Goal: Task Accomplishment & Management: Complete application form

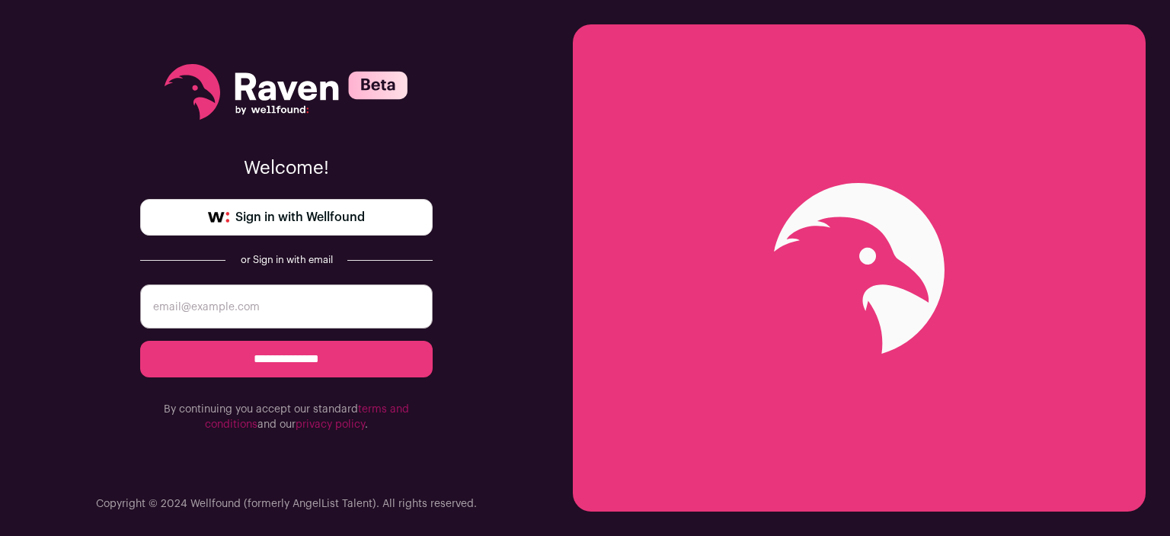
click at [382, 306] on input "email" at bounding box center [286, 306] width 293 height 44
type input "[EMAIL_ADDRESS][DOMAIN_NAME]"
click at [332, 362] on input "**********" at bounding box center [286, 359] width 293 height 37
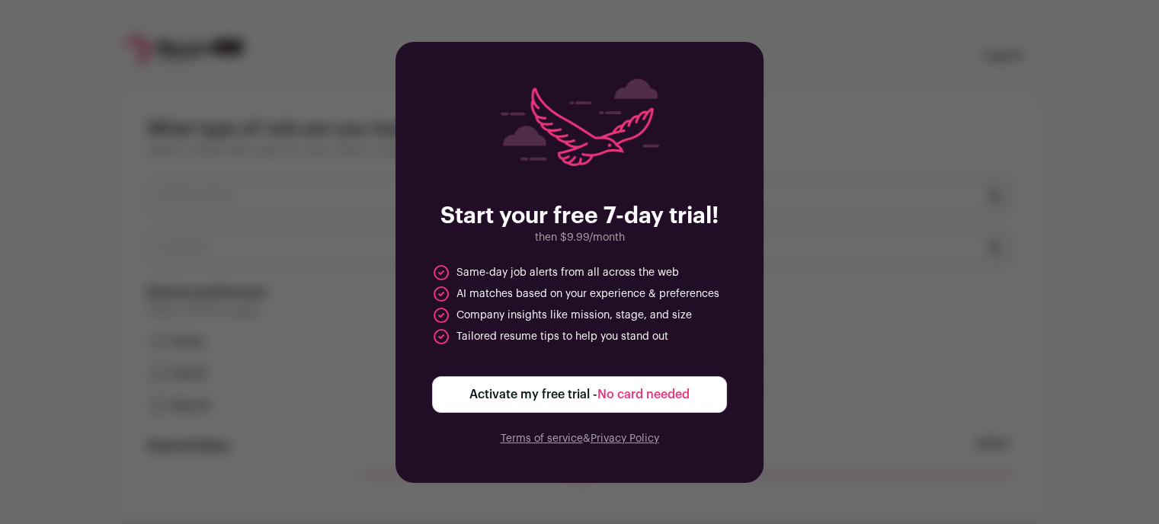
click at [857, 312] on div "Start your free 7-day trial! then $9.99/month Same-day job alerts from all acro…" at bounding box center [579, 262] width 1159 height 524
click at [631, 398] on span "No card needed" at bounding box center [643, 394] width 92 height 12
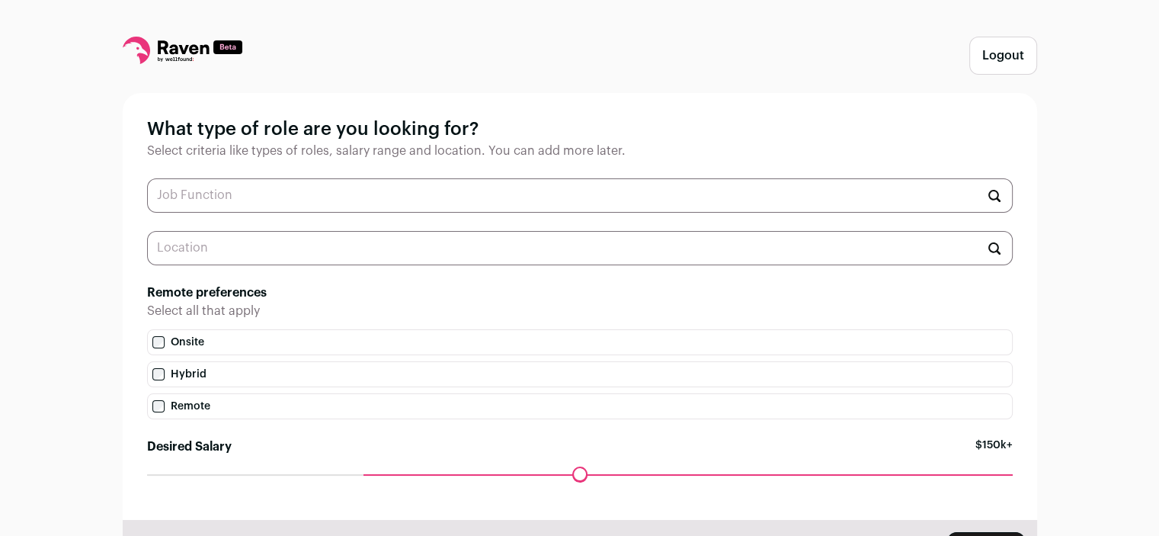
click at [532, 187] on input "text" at bounding box center [579, 195] width 865 height 34
click at [366, 240] on li "Frontend Engineer" at bounding box center [580, 233] width 864 height 40
type input "Frontend Engineer"
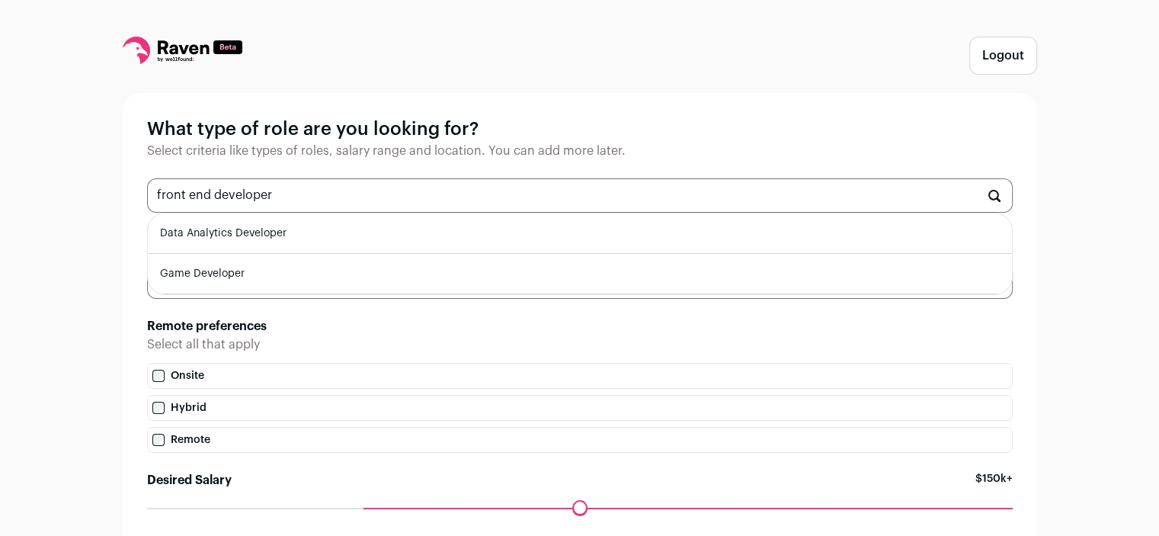
click at [192, 198] on input "front end developer" at bounding box center [579, 195] width 865 height 34
click at [297, 186] on input "frontend developer" at bounding box center [579, 195] width 865 height 34
type input "frontend developer"
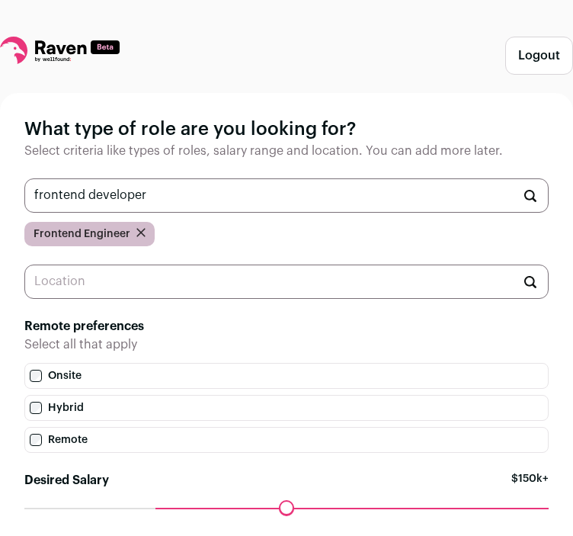
drag, startPoint x: 172, startPoint y: 193, endPoint x: -193, endPoint y: 173, distance: 366.2
click at [0, 173] on html "Logout What type of role are you looking for? Select criteria like types of rol…" at bounding box center [286, 329] width 573 height 658
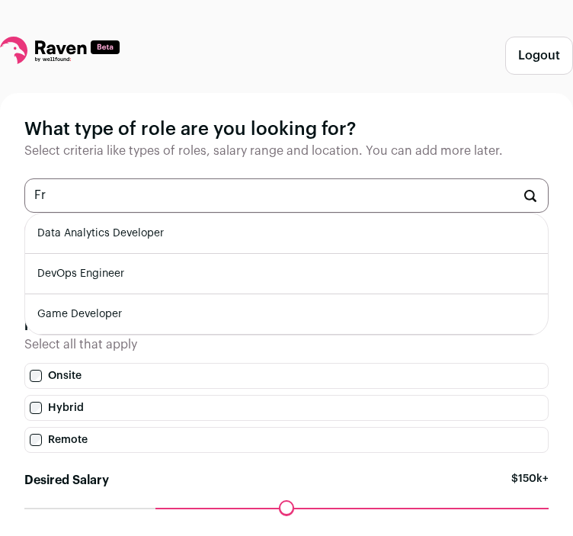
type input "F"
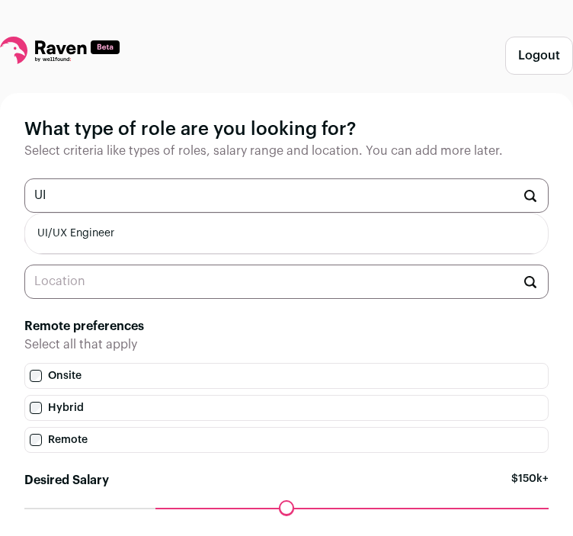
click at [75, 251] on li "UI/UX Engineer" at bounding box center [286, 233] width 523 height 40
type input "UI/UX Engineer"
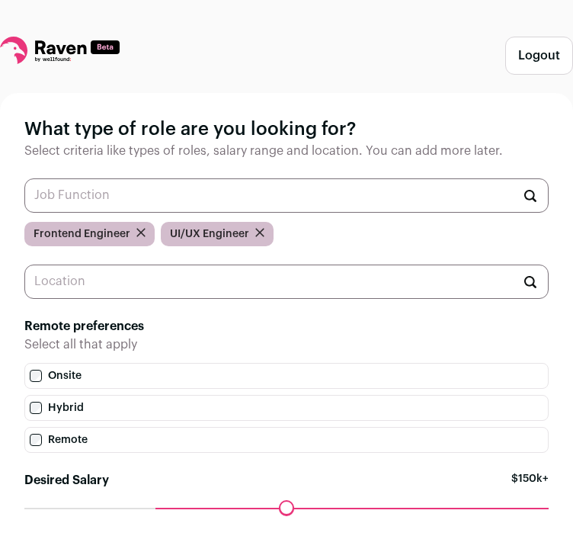
click at [75, 251] on div "What type of role are you looking for? Select criteria like types of roles, sal…" at bounding box center [286, 323] width 573 height 460
click at [104, 185] on input "text" at bounding box center [286, 195] width 524 height 34
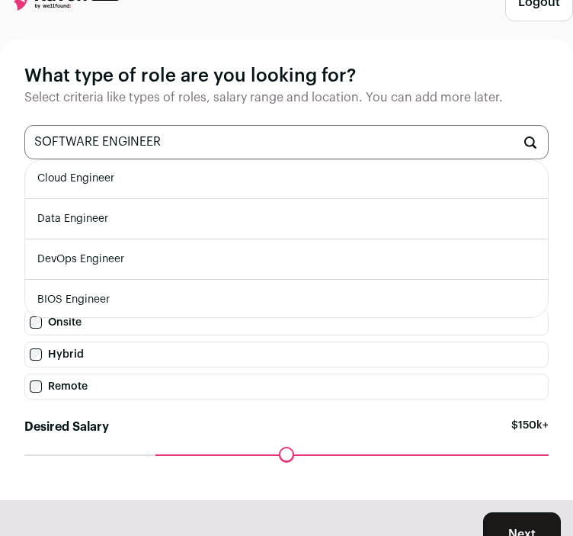
scroll to position [54, 0]
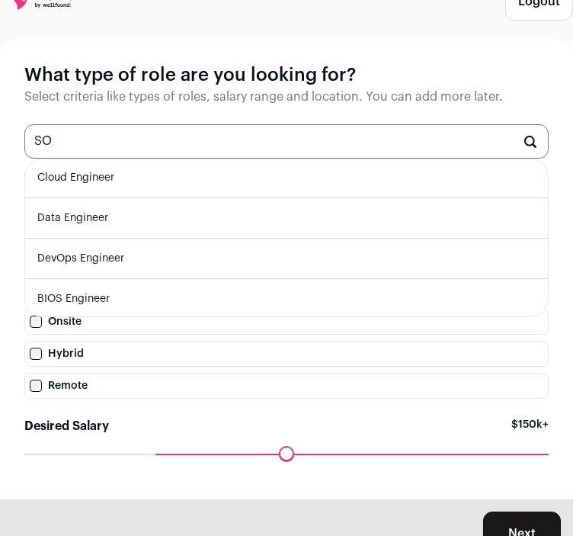
type input "S"
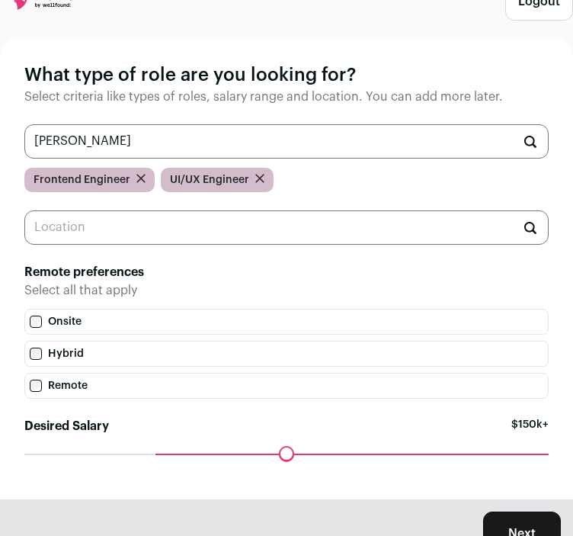
scroll to position [0, 0]
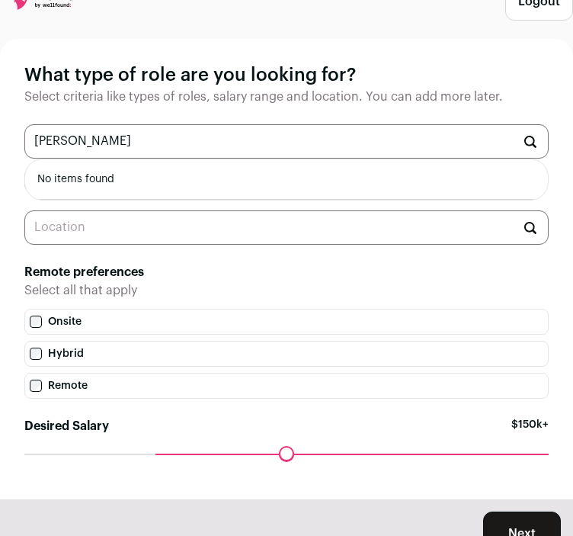
type input "J"
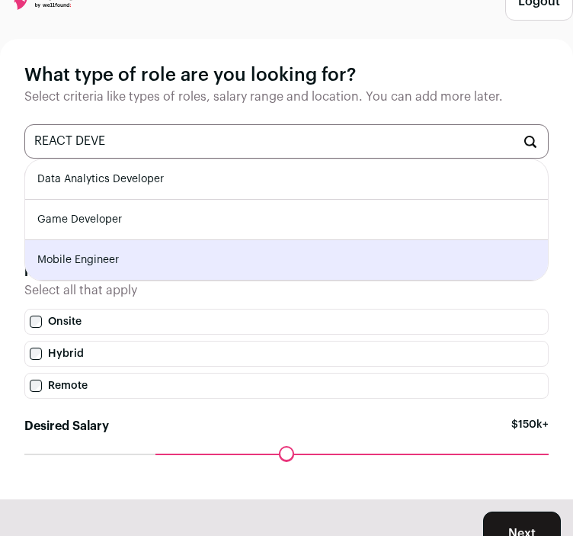
type input "REACT DEVE"
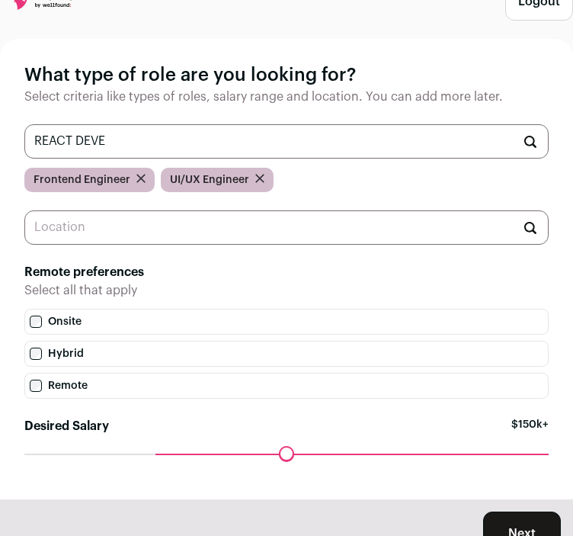
click at [12, 273] on div "What type of role are you looking for? Select criteria like types of roles, sal…" at bounding box center [286, 269] width 573 height 460
click at [86, 227] on input "text" at bounding box center [286, 227] width 524 height 34
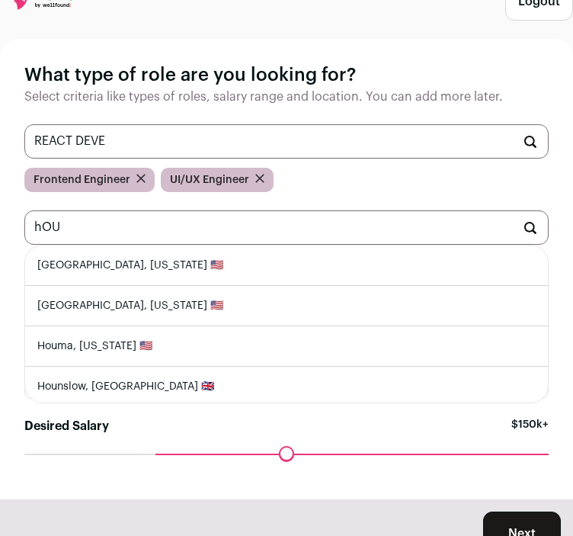
click at [79, 277] on li "Houston, Texas 🇺🇸" at bounding box center [286, 265] width 523 height 40
type input "Houston, Texas 🇺🇸"
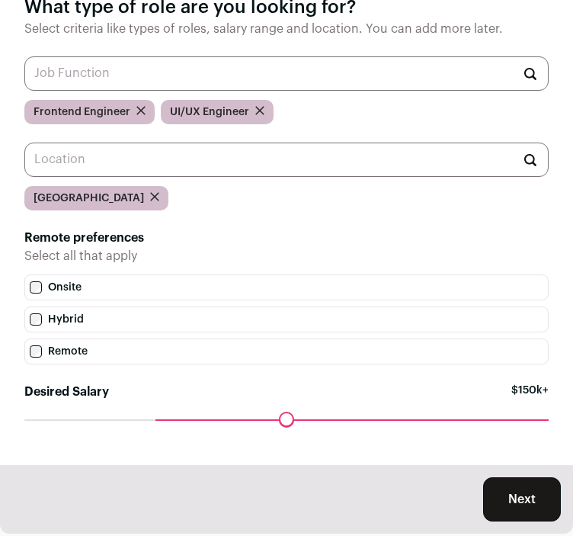
scroll to position [156, 0]
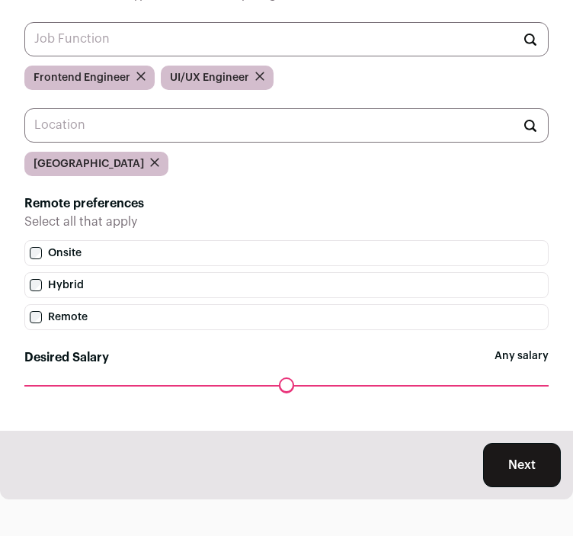
drag, startPoint x: 155, startPoint y: 385, endPoint x: -16, endPoint y: 379, distance: 171.5
click at [24, 385] on input "Desired Salary" at bounding box center [286, 385] width 524 height 0
drag, startPoint x: 34, startPoint y: 379, endPoint x: 91, endPoint y: 404, distance: 63.1
click at [91, 385] on input "Desired Salary" at bounding box center [286, 385] width 524 height 0
click at [512, 458] on button "Next" at bounding box center [522, 465] width 78 height 44
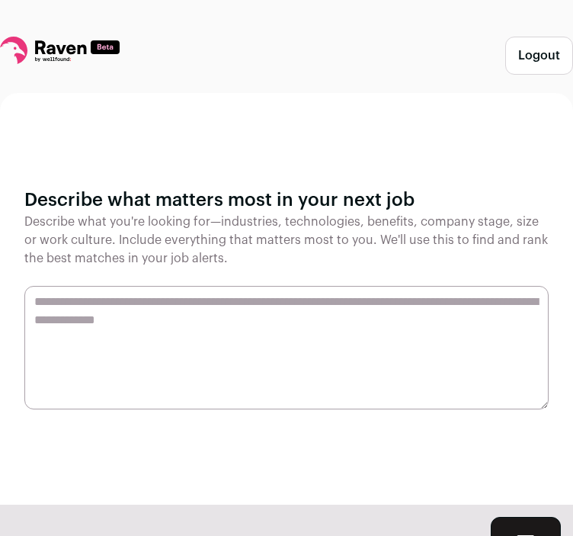
click at [430, 353] on textarea at bounding box center [286, 347] width 524 height 123
type textarea "*"
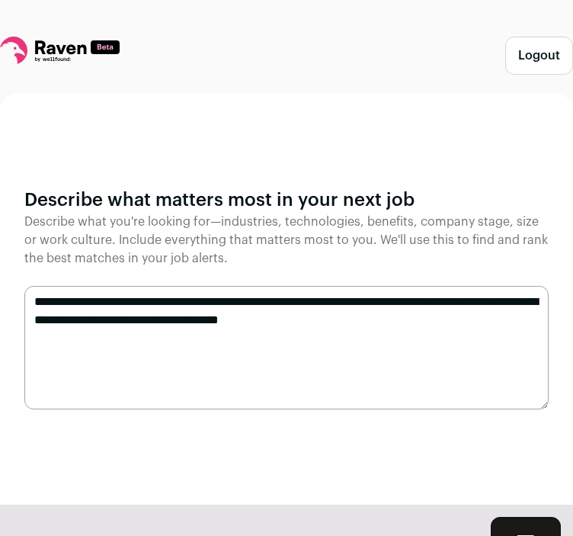
click at [374, 327] on textarea "**********" at bounding box center [286, 347] width 524 height 123
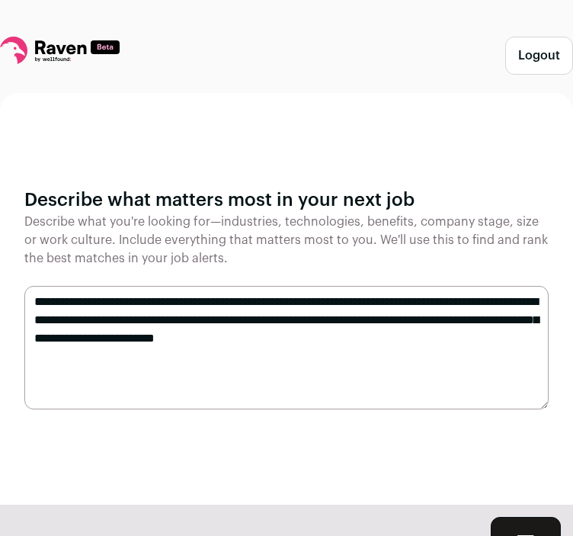
click at [116, 321] on textarea "**********" at bounding box center [286, 347] width 524 height 123
click at [476, 341] on textarea "**********" at bounding box center [286, 347] width 524 height 123
drag, startPoint x: 476, startPoint y: 341, endPoint x: 437, endPoint y: 341, distance: 38.9
click at [437, 341] on textarea "**********" at bounding box center [286, 347] width 524 height 123
click at [302, 304] on textarea "**********" at bounding box center [286, 347] width 524 height 123
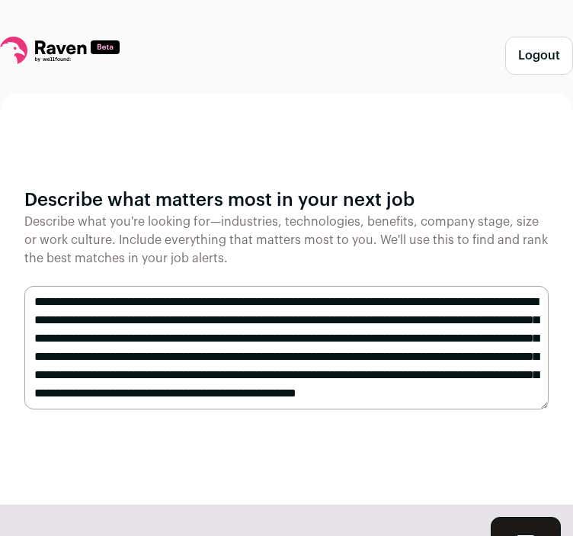
scroll to position [30, 0]
click at [287, 322] on textarea "**********" at bounding box center [286, 347] width 524 height 123
click at [189, 404] on textarea "**********" at bounding box center [286, 347] width 524 height 123
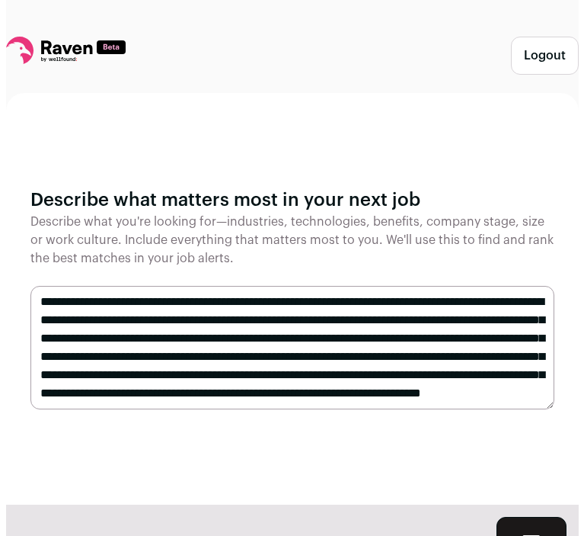
scroll to position [37, 0]
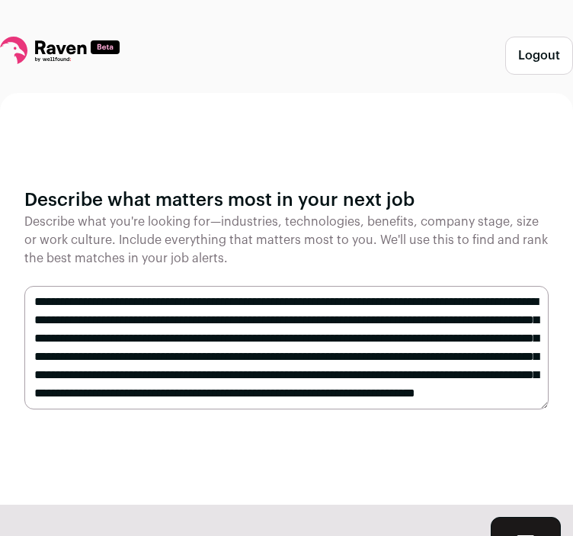
type textarea "**********"
click at [526, 523] on input "****" at bounding box center [526, 538] width 70 height 44
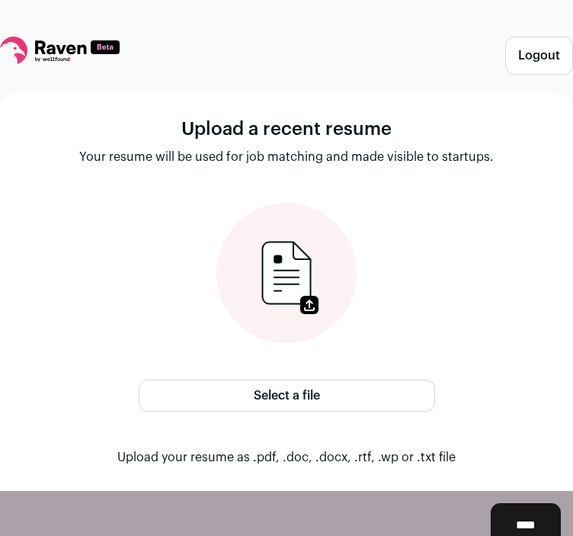
click at [341, 404] on label "Select a file" at bounding box center [287, 395] width 296 height 32
click at [0, 0] on input "Select a file" at bounding box center [0, 0] width 0 height 0
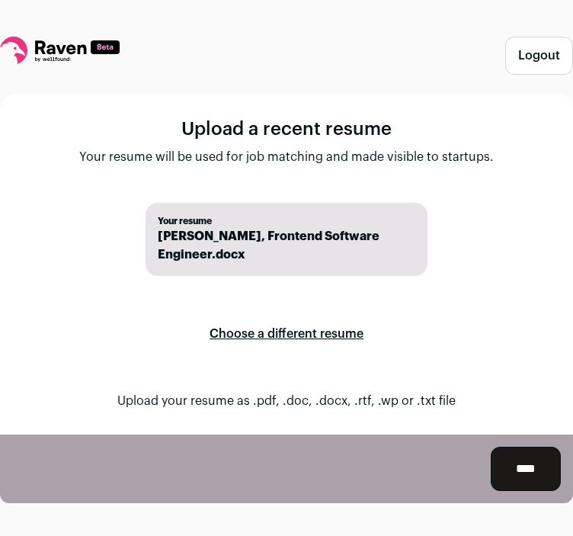
click at [506, 473] on input "****" at bounding box center [526, 468] width 70 height 44
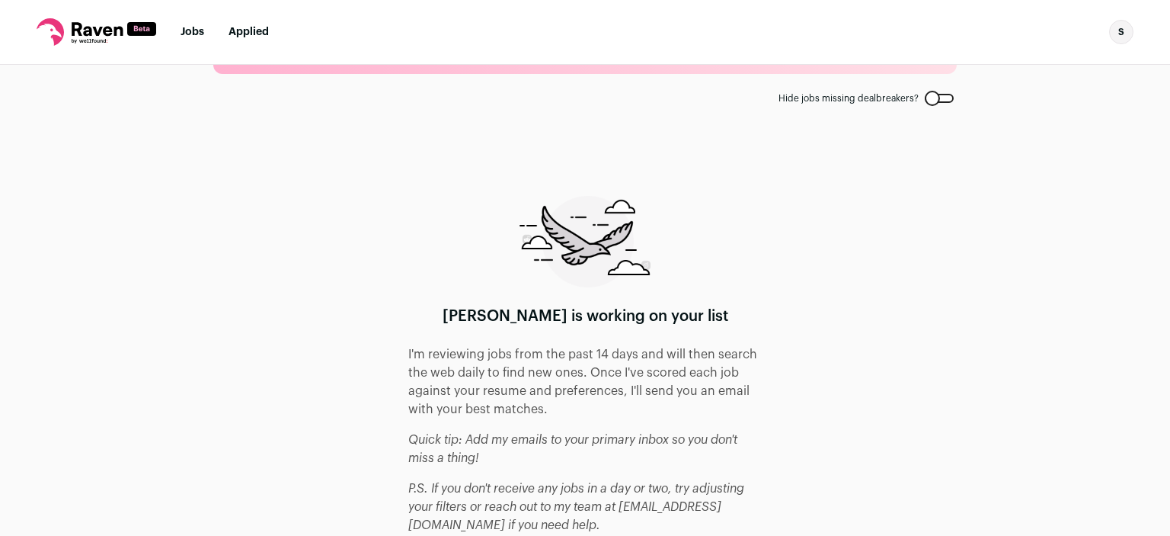
scroll to position [67, 0]
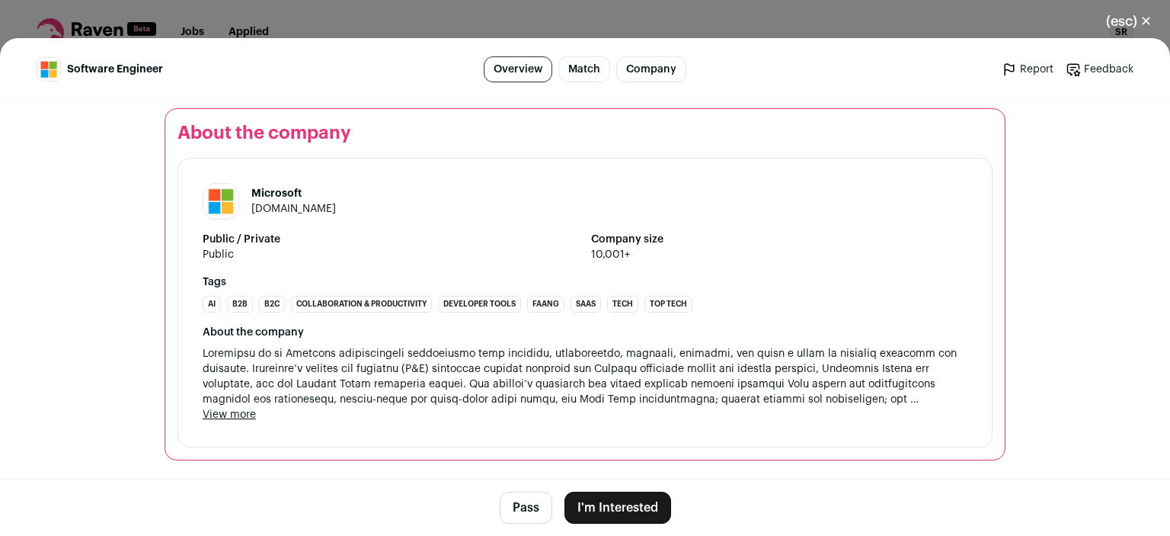
scroll to position [2176, 0]
click at [594, 504] on button "I'm Interested" at bounding box center [617, 507] width 107 height 32
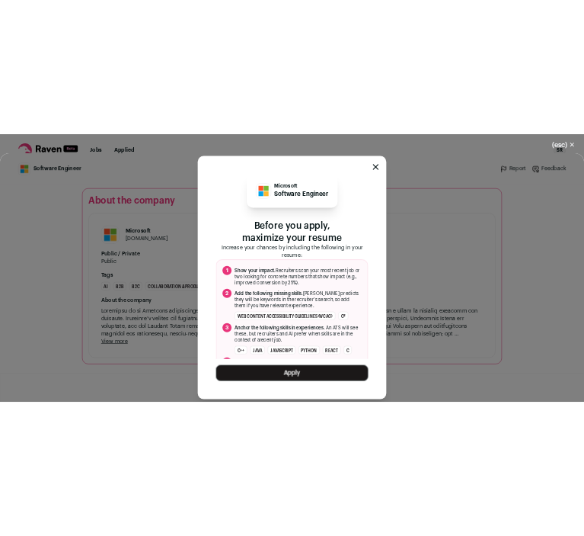
scroll to position [107, 0]
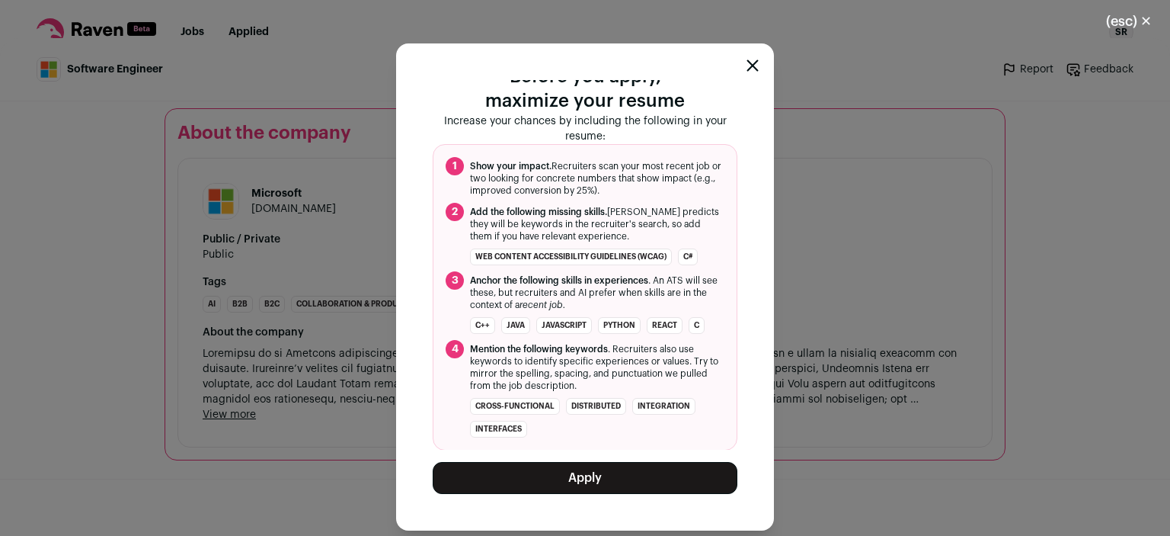
click at [578, 476] on button "Apply" at bounding box center [585, 478] width 305 height 32
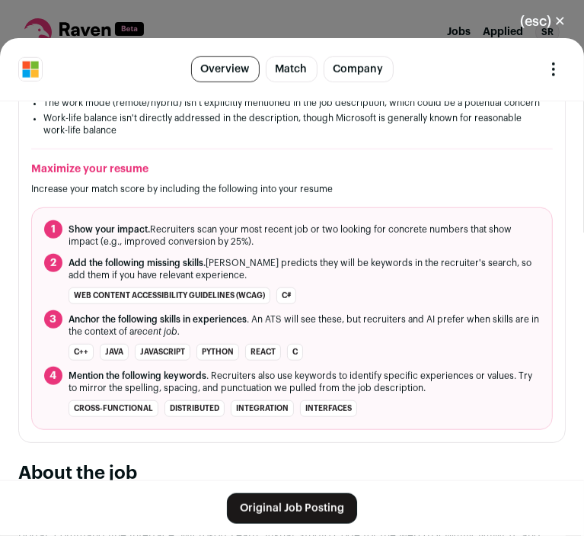
scroll to position [648, 0]
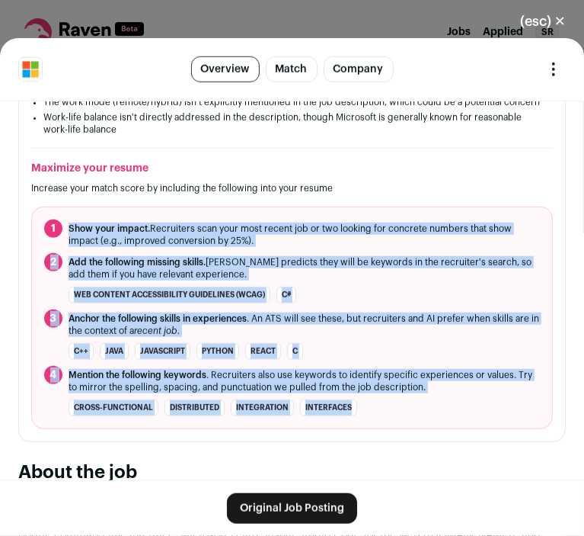
drag, startPoint x: 63, startPoint y: 251, endPoint x: 430, endPoint y: 432, distance: 408.5
click at [430, 429] on ol "1 Show your impact. Recruiters scan your most recent job or two looking for con…" at bounding box center [292, 317] width 522 height 222
copy ol "Show your impact. Recruiters scan your most recent job or two looking for concr…"
click at [444, 393] on span "Mention the following keywords . Recruiters also use keywords to identify speci…" at bounding box center [305, 381] width 472 height 24
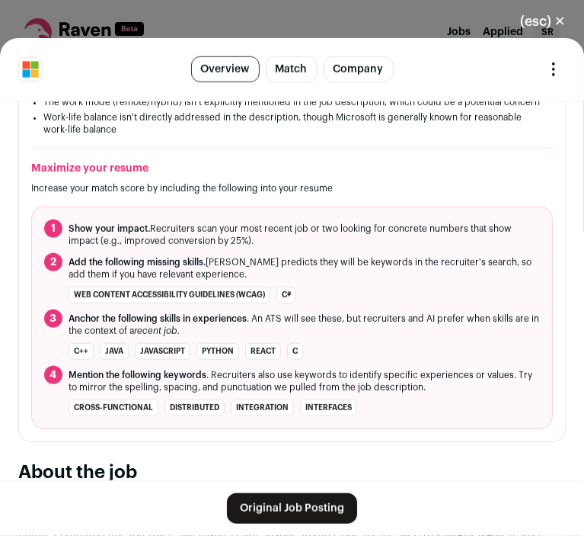
click at [555, 18] on button "(esc) ✕" at bounding box center [543, 22] width 82 height 34
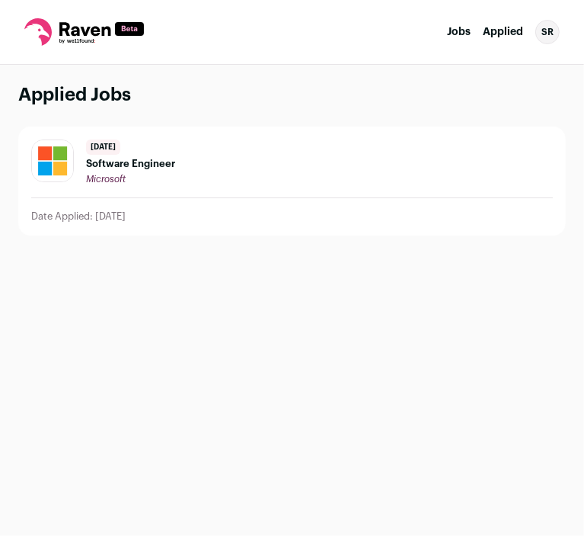
click at [353, 161] on div "4 days ago Software Engineer Microsoft" at bounding box center [292, 162] width 522 height 46
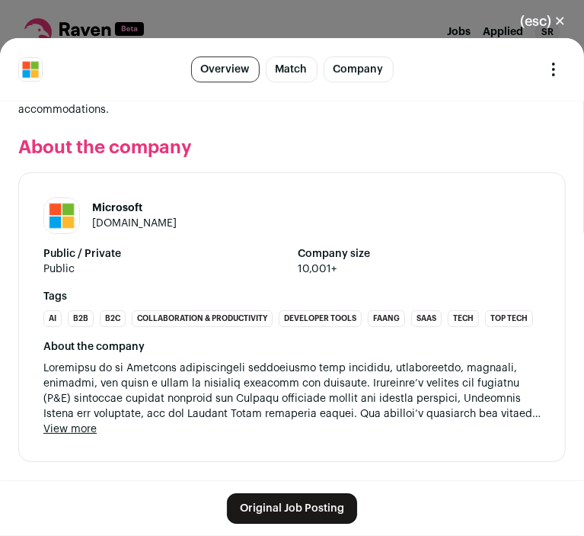
scroll to position [2601, 0]
click at [280, 59] on link "Match" at bounding box center [292, 69] width 52 height 26
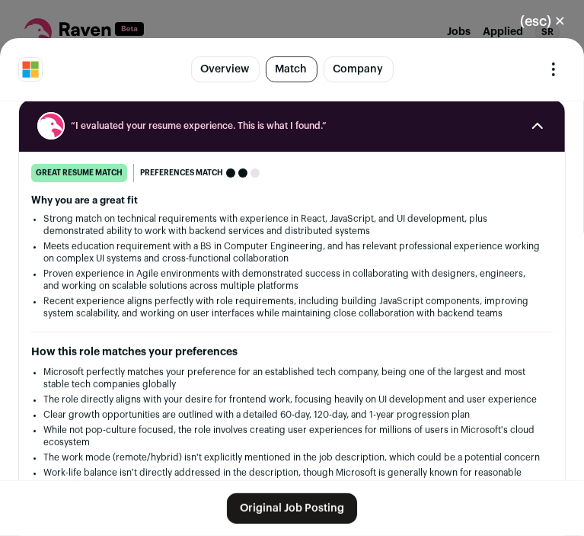
scroll to position [280, 0]
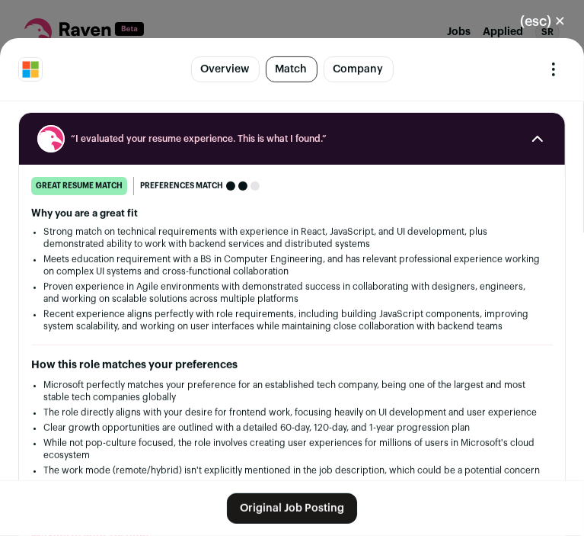
click at [354, 69] on link "Company" at bounding box center [359, 69] width 70 height 26
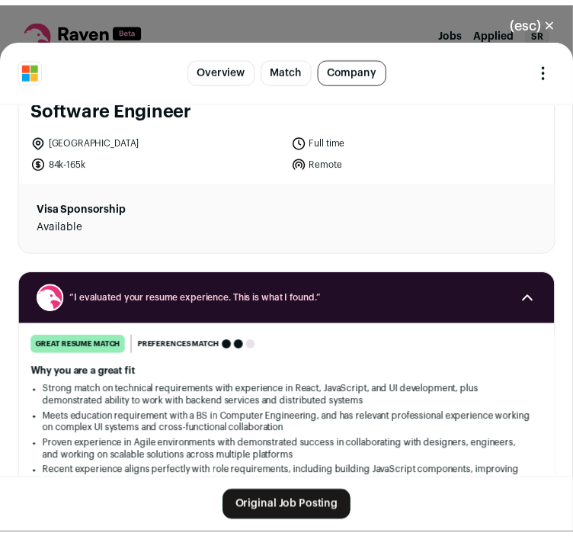
scroll to position [0, 0]
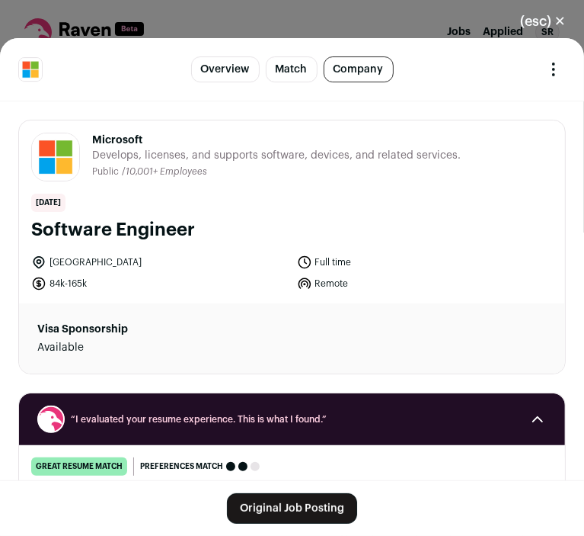
click at [549, 19] on button "(esc) ✕" at bounding box center [543, 22] width 82 height 34
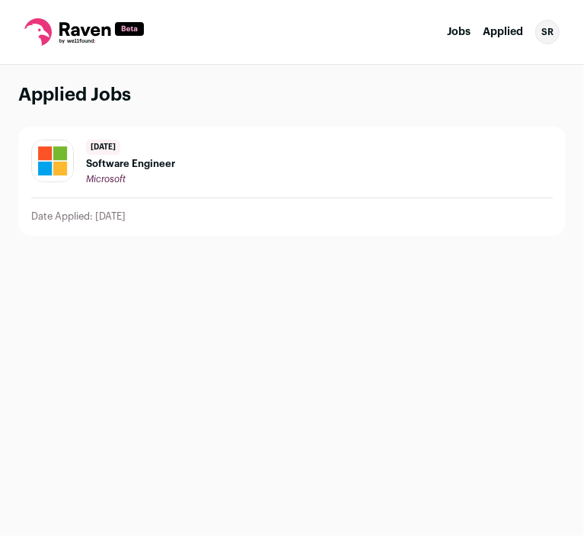
click at [548, 31] on div "SR" at bounding box center [548, 32] width 24 height 24
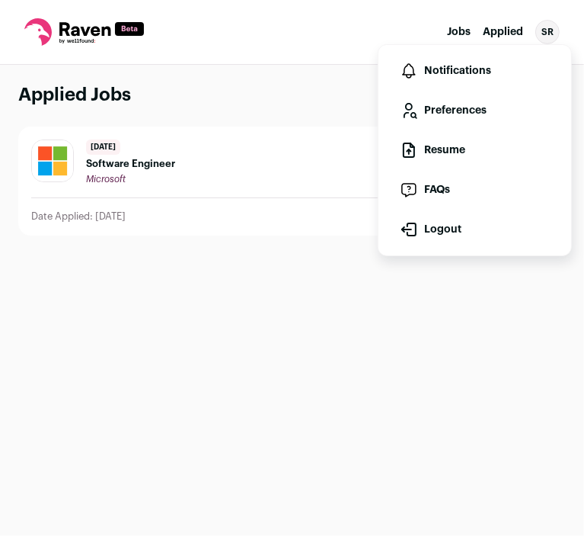
click at [446, 117] on link "Preferences" at bounding box center [475, 110] width 168 height 37
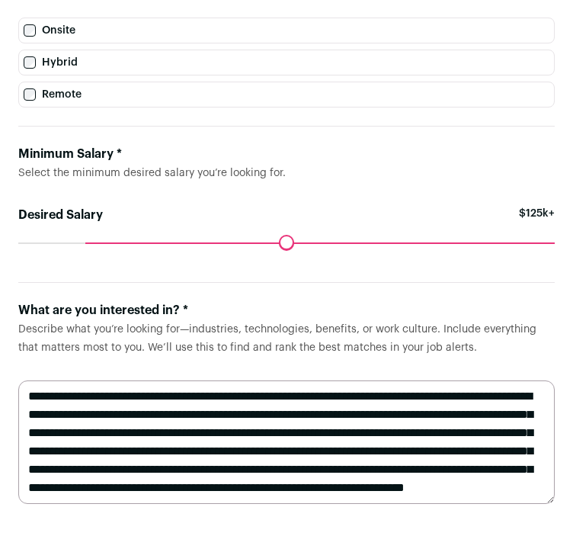
scroll to position [561, 0]
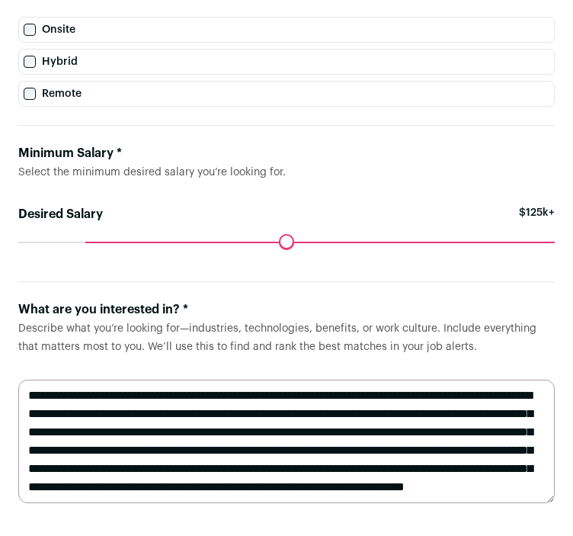
click at [225, 412] on textarea "**********" at bounding box center [286, 440] width 536 height 123
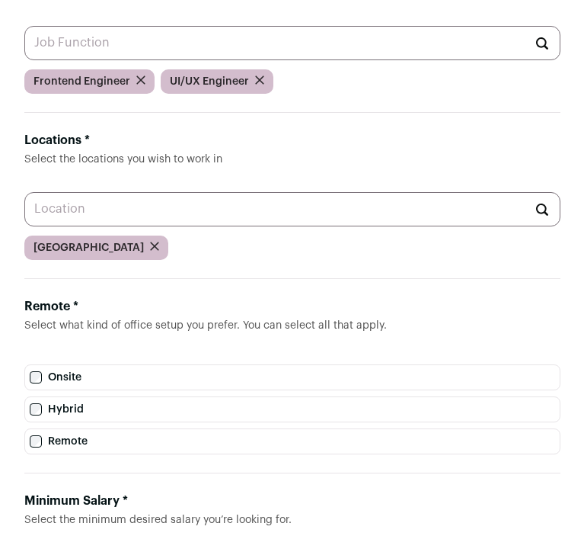
scroll to position [0, 0]
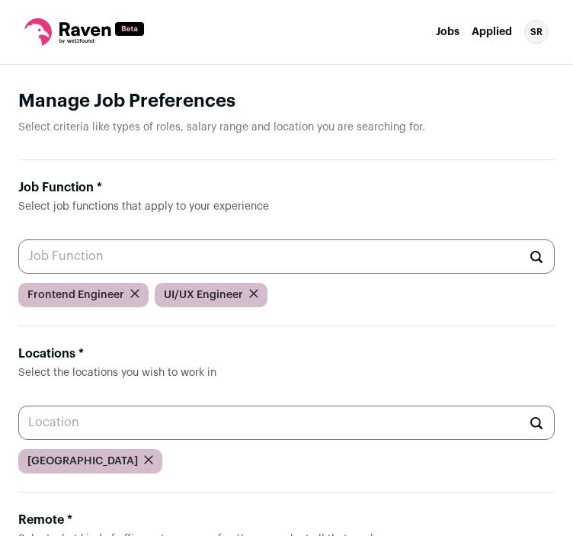
click at [488, 33] on link "Applied" at bounding box center [492, 32] width 40 height 11
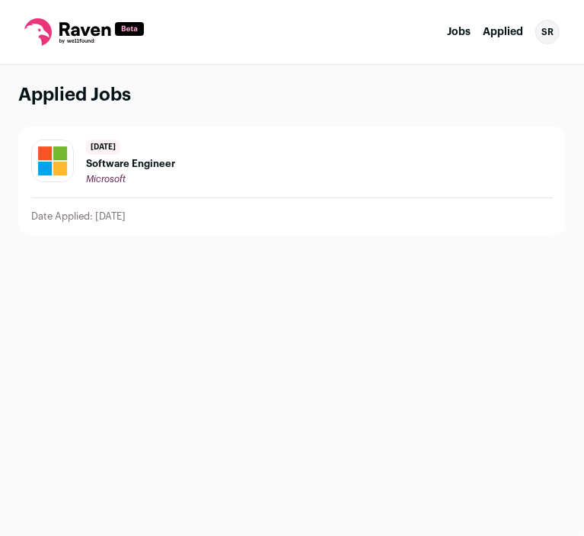
click at [436, 142] on div "4 days ago Software Engineer Microsoft" at bounding box center [292, 162] width 522 height 46
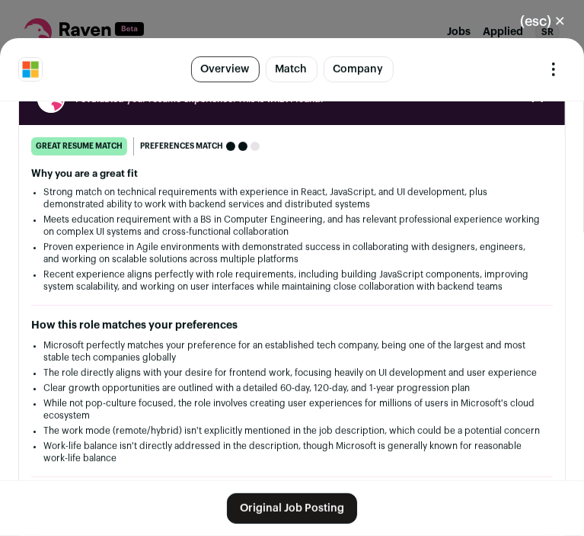
scroll to position [334, 0]
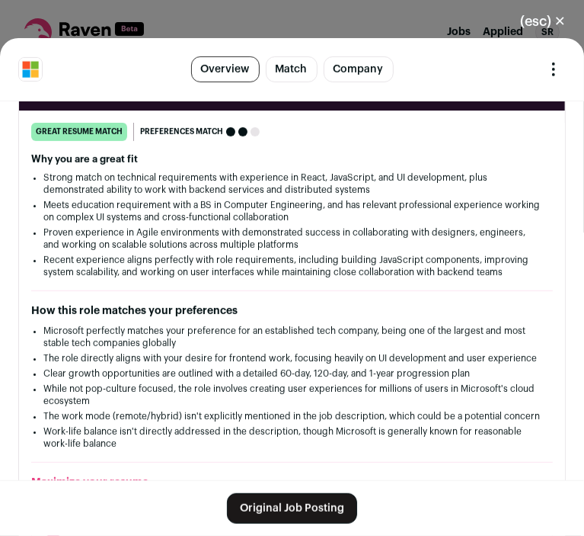
click at [263, 504] on link "Original Job Posting" at bounding box center [292, 508] width 130 height 30
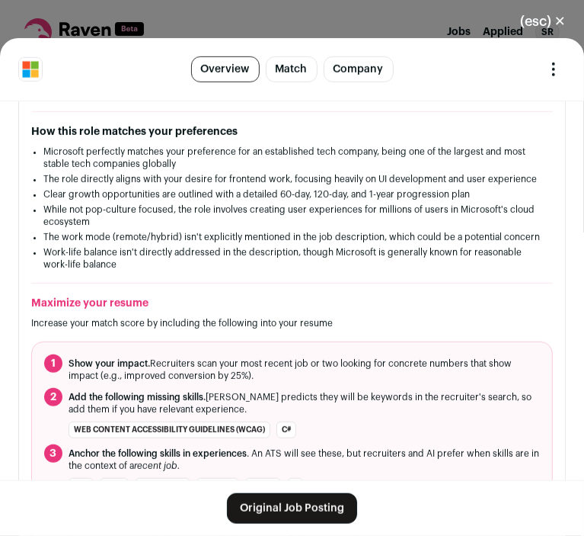
scroll to position [517, 0]
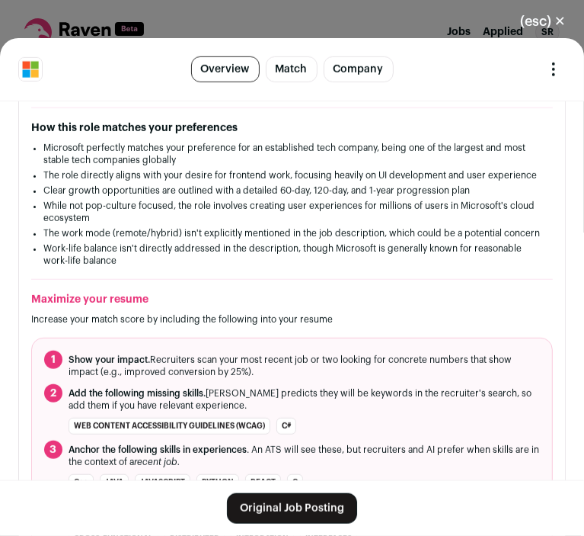
click at [286, 68] on link "Match" at bounding box center [292, 69] width 52 height 26
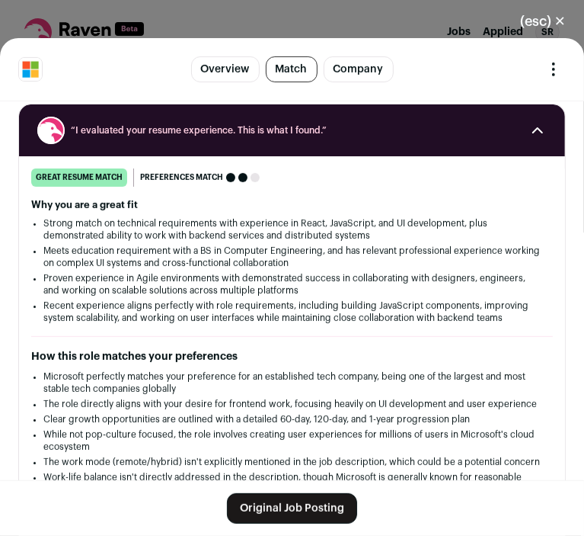
scroll to position [280, 0]
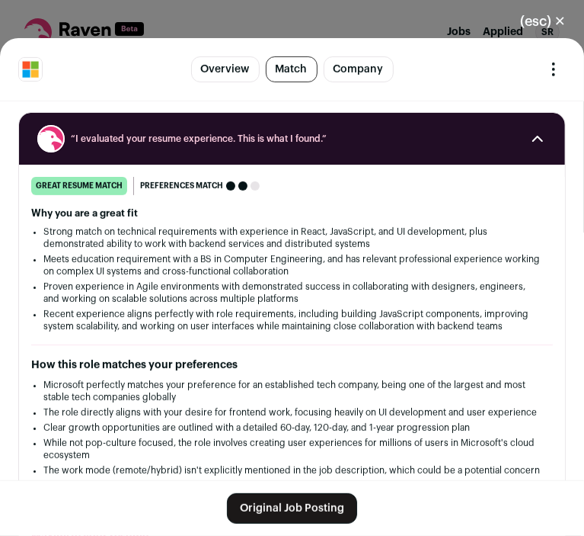
click at [372, 72] on link "Company" at bounding box center [359, 69] width 70 height 26
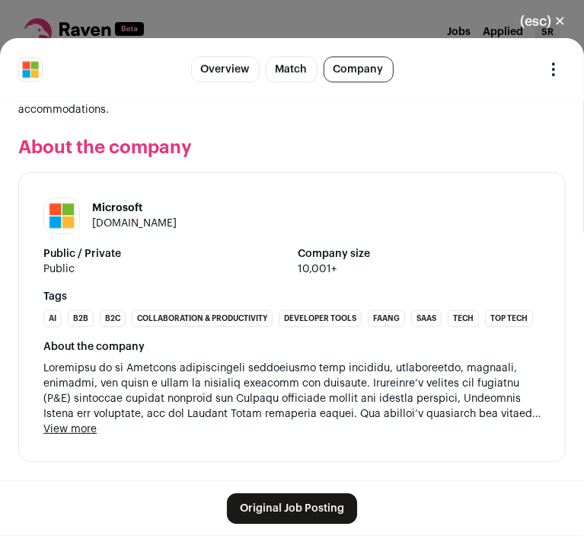
scroll to position [2601, 0]
click at [561, 22] on button "(esc) ✕" at bounding box center [543, 22] width 82 height 34
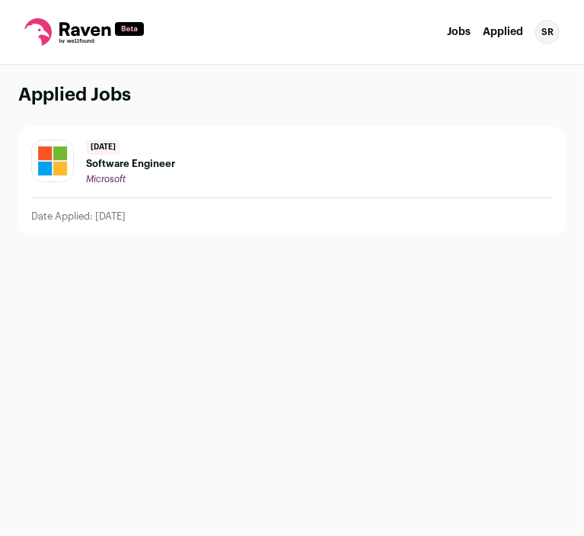
click at [504, 30] on nav "Jobs Applied SR Settings Notifications Preferences Resume FAQs Logout" at bounding box center [292, 32] width 584 height 65
click at [504, 30] on link "Applied" at bounding box center [503, 32] width 40 height 11
drag, startPoint x: 504, startPoint y: 30, endPoint x: 492, endPoint y: 27, distance: 12.6
click at [492, 27] on link "Applied" at bounding box center [503, 32] width 40 height 11
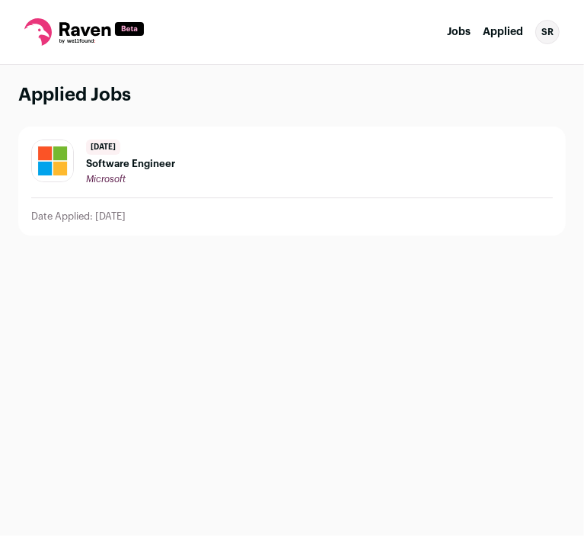
click at [460, 27] on link "Jobs" at bounding box center [459, 32] width 24 height 11
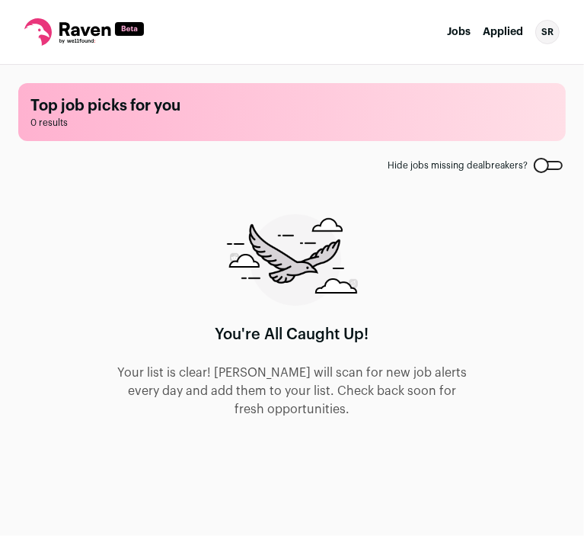
click at [457, 33] on link "Jobs" at bounding box center [459, 32] width 24 height 11
click at [493, 33] on link "Applied" at bounding box center [503, 32] width 40 height 11
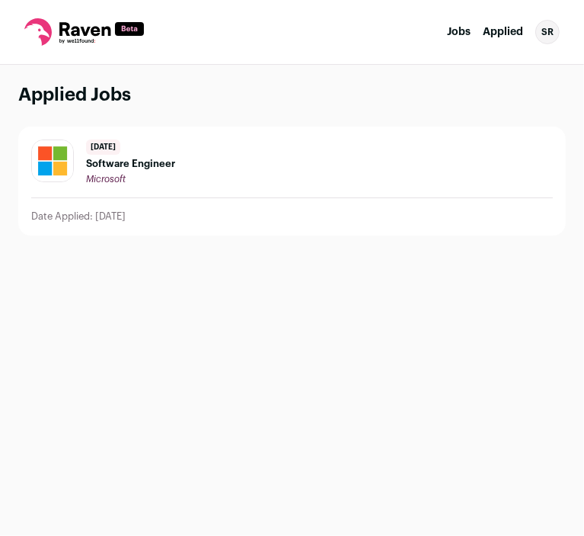
click at [265, 177] on div "4 days ago Software Engineer Microsoft" at bounding box center [292, 162] width 522 height 46
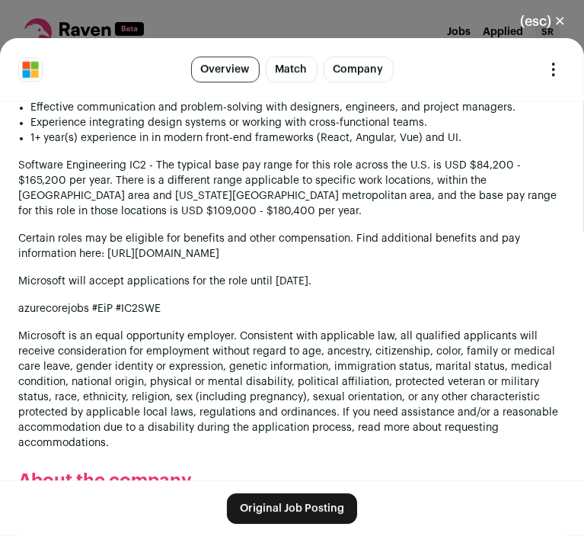
scroll to position [2211, 0]
